Goal: Transaction & Acquisition: Purchase product/service

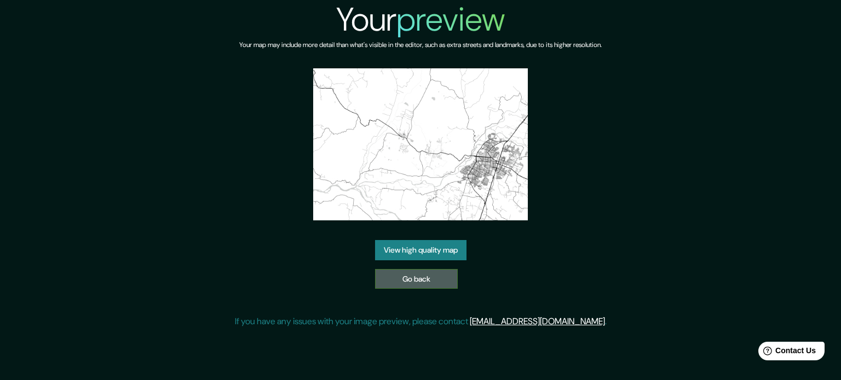
click at [398, 270] on link "Go back" at bounding box center [416, 279] width 83 height 20
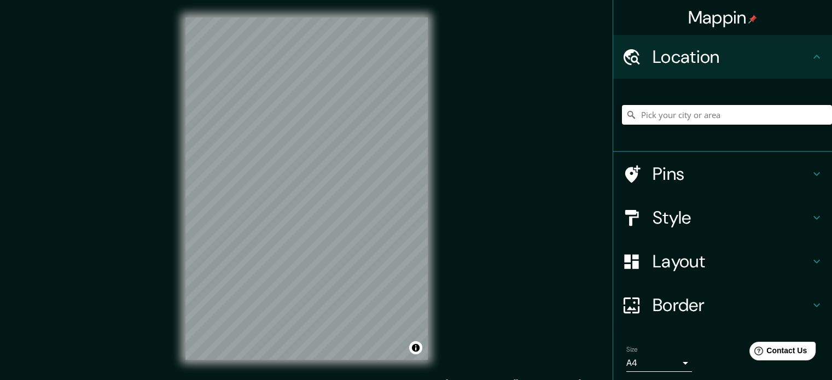
click at [654, 121] on input "Pick your city or area" at bounding box center [727, 115] width 210 height 20
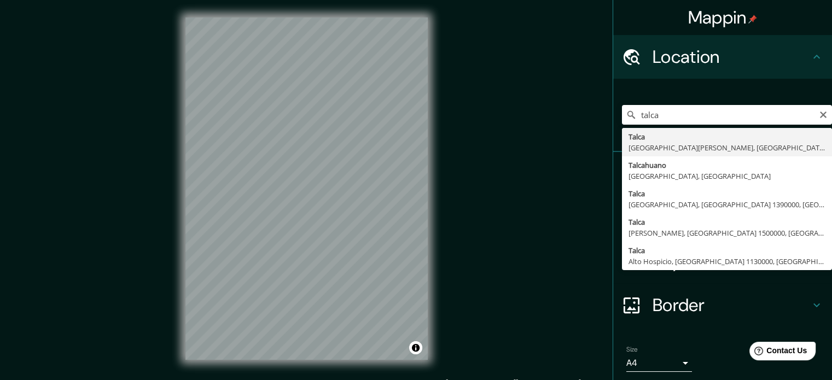
type input "Talca, Región del Maule, Chile"
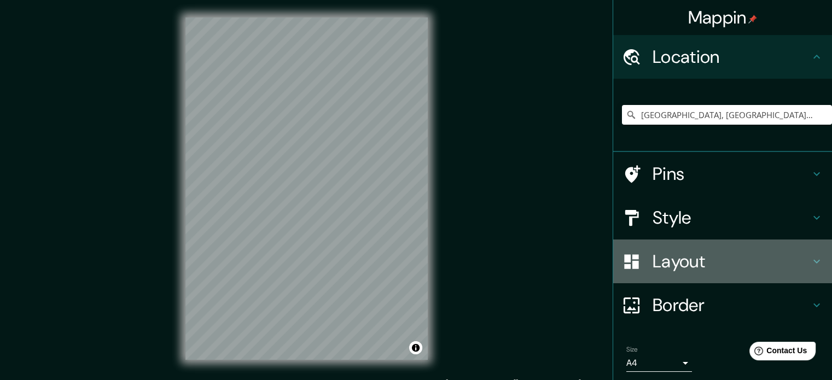
click at [688, 257] on h4 "Layout" at bounding box center [732, 262] width 158 height 22
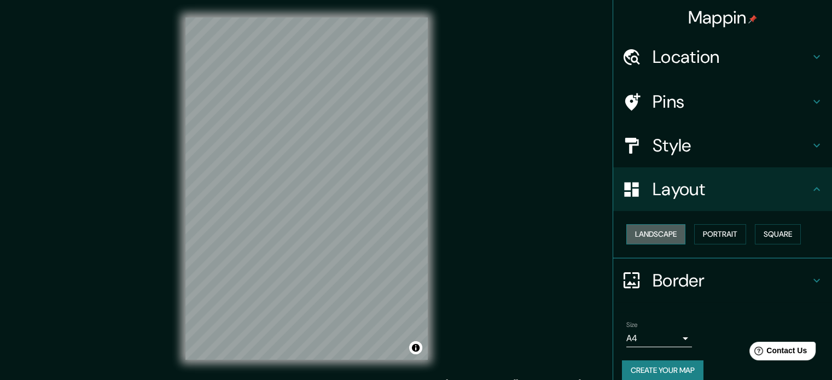
click at [660, 236] on button "Landscape" at bounding box center [656, 234] width 59 height 20
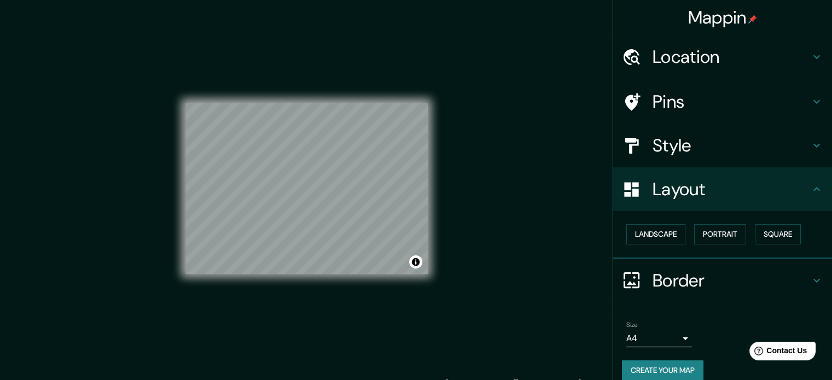
click at [446, 129] on div "Mappin Location Talca, Región del Maule, Chile Pins Style Layout Landscape Port…" at bounding box center [416, 197] width 832 height 395
click at [391, 204] on div at bounding box center [389, 202] width 9 height 9
click at [677, 364] on button "Create your map" at bounding box center [663, 371] width 82 height 20
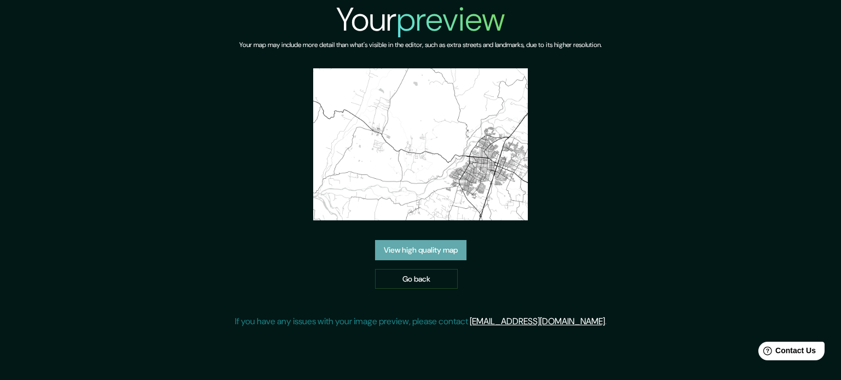
click at [425, 249] on link "View high quality map" at bounding box center [420, 250] width 91 height 20
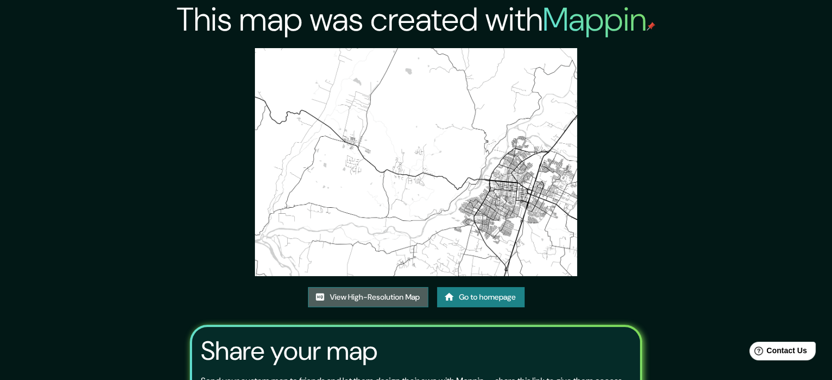
click at [391, 293] on link "View High-Resolution Map" at bounding box center [368, 297] width 120 height 20
